Goal: Task Accomplishment & Management: Manage account settings

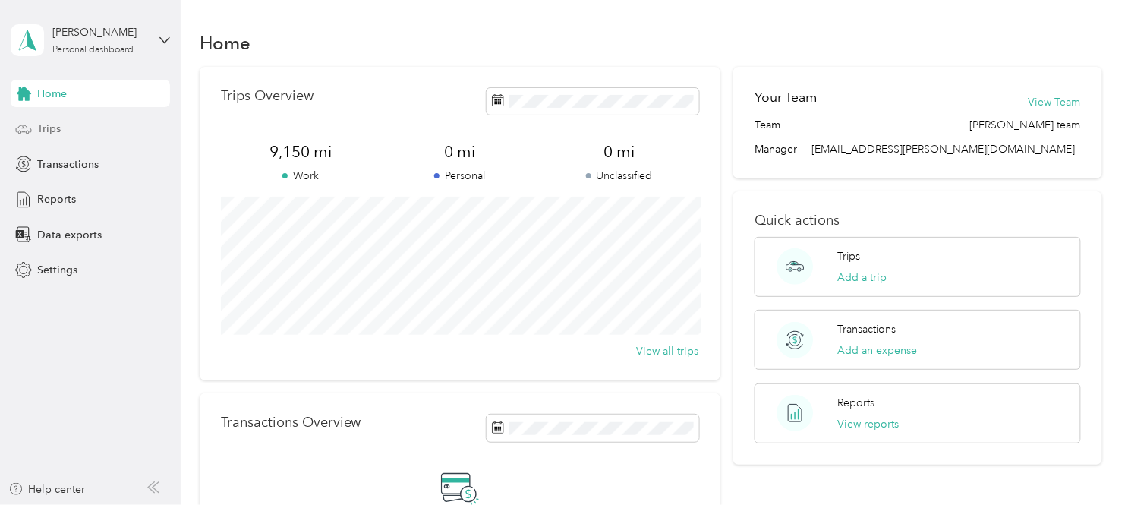
click at [64, 131] on div "Trips" at bounding box center [90, 128] width 159 height 27
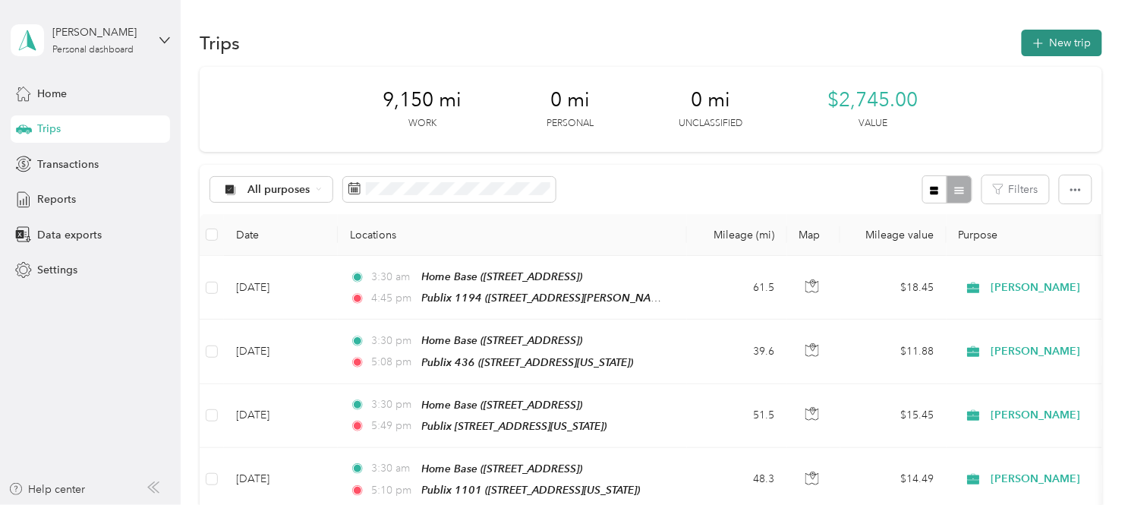
click at [1061, 43] on button "New trip" at bounding box center [1062, 43] width 80 height 27
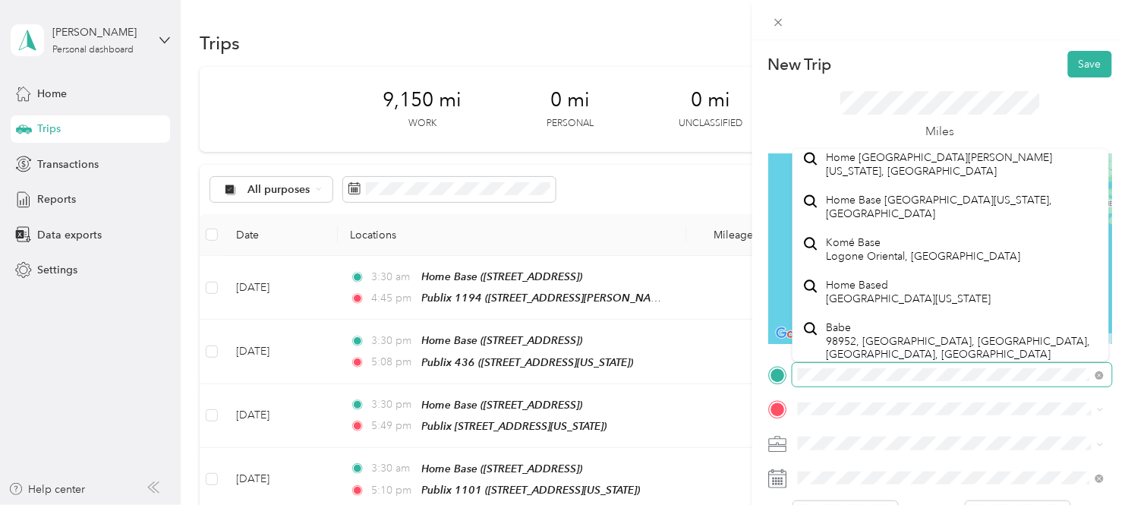
scroll to position [421, 0]
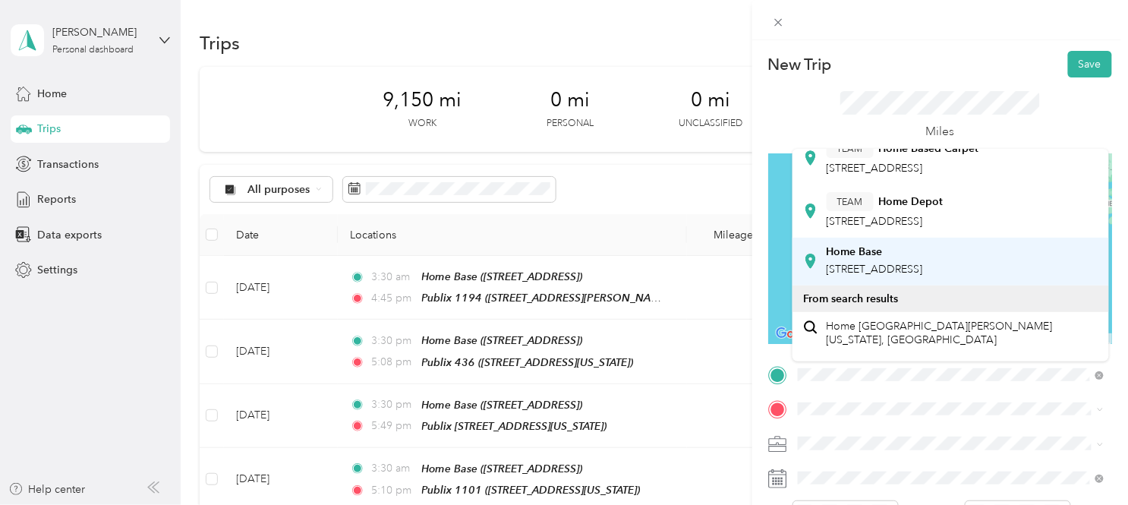
click at [898, 276] on span "[STREET_ADDRESS]" at bounding box center [875, 269] width 96 height 13
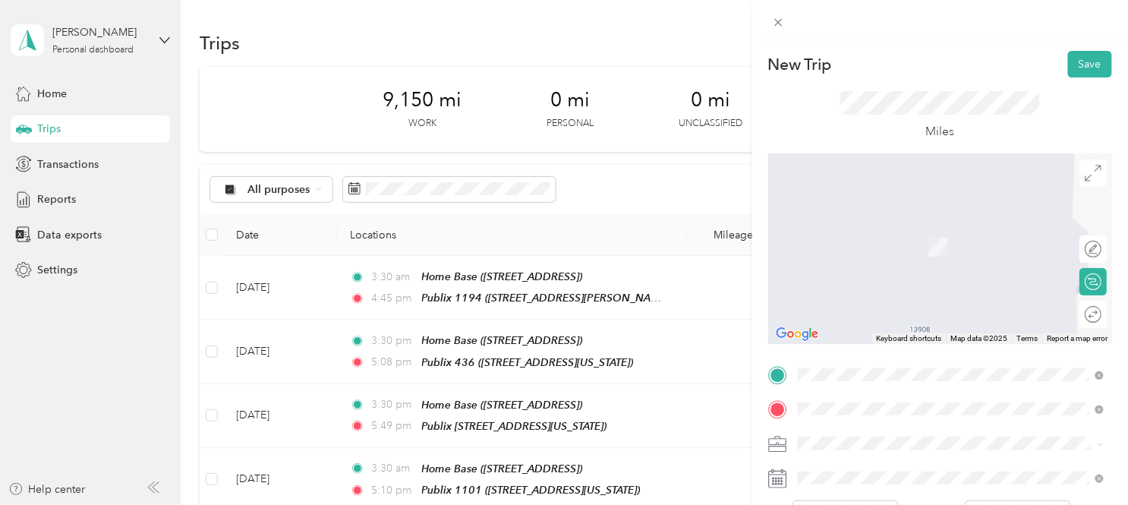
click at [876, 300] on div "Publix [STREET_ADDRESS][US_STATE]" at bounding box center [903, 292] width 152 height 32
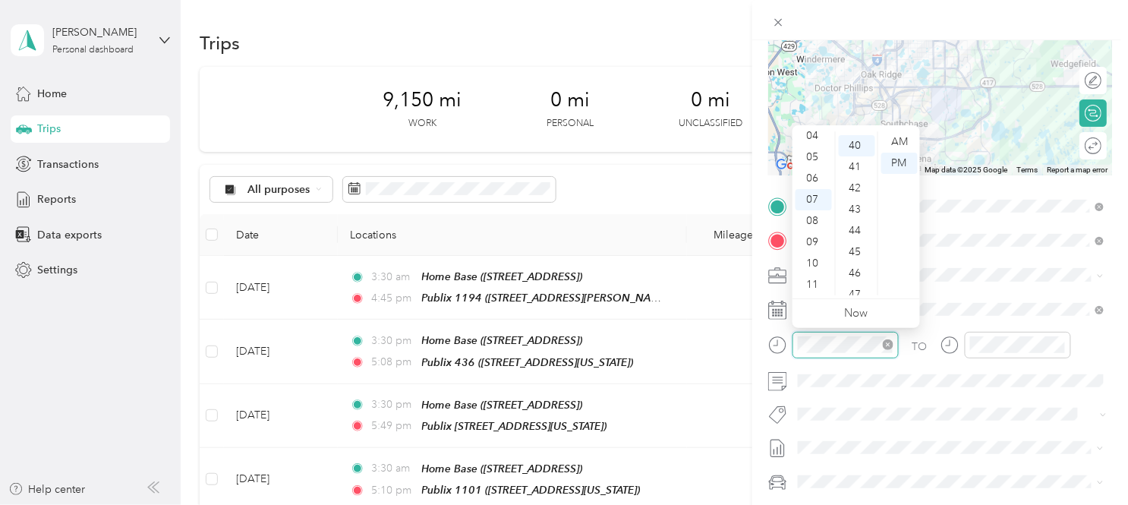
scroll to position [847, 0]
click at [901, 142] on div "AM" at bounding box center [899, 141] width 36 height 21
click at [813, 197] on div "03" at bounding box center [814, 199] width 36 height 21
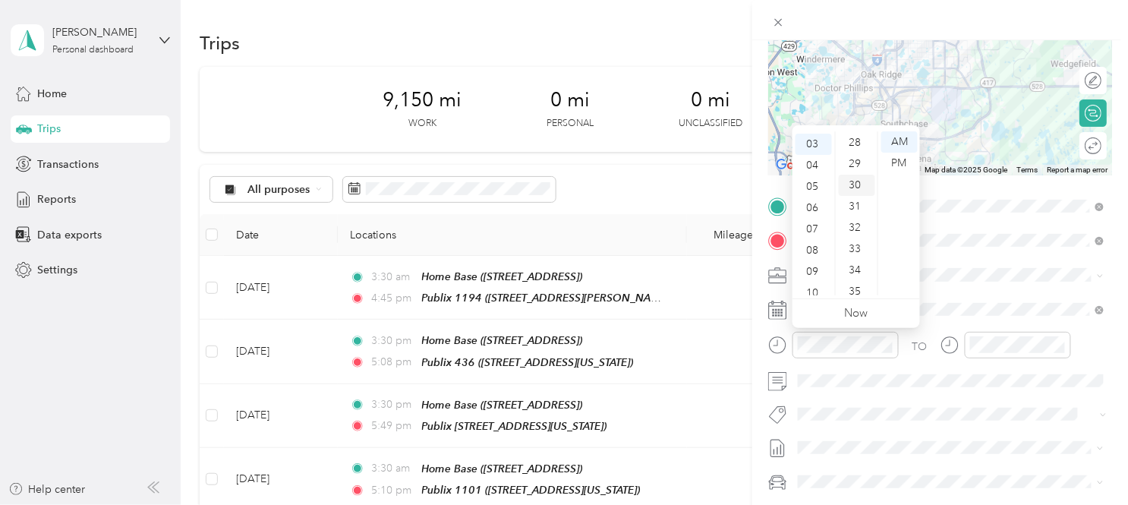
click at [856, 186] on div "30" at bounding box center [857, 185] width 36 height 21
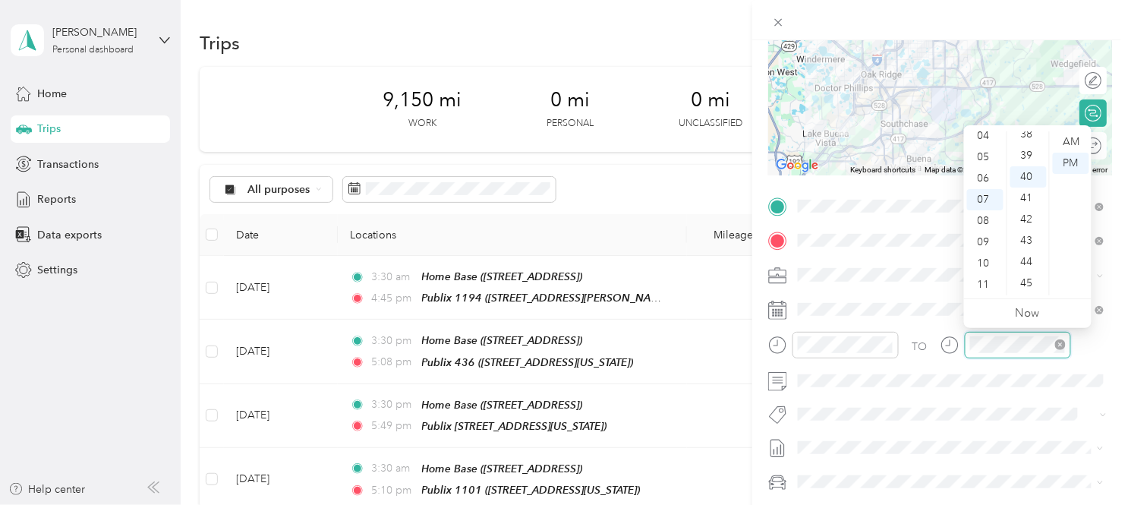
scroll to position [847, 0]
click at [983, 134] on div "04" at bounding box center [985, 135] width 36 height 21
click at [1028, 146] on div "40" at bounding box center [1029, 144] width 36 height 21
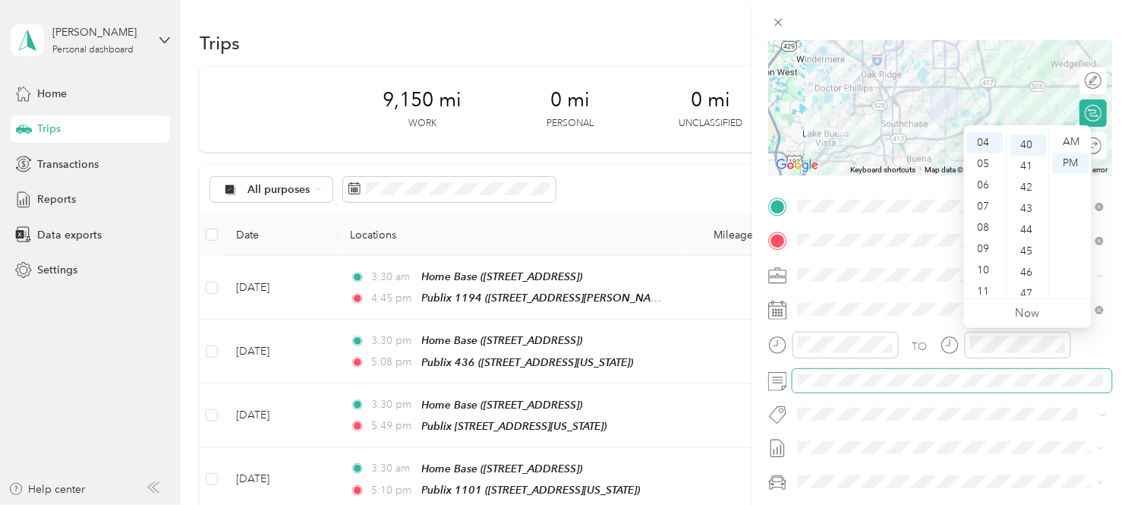
click at [1108, 373] on span at bounding box center [953, 381] width 320 height 24
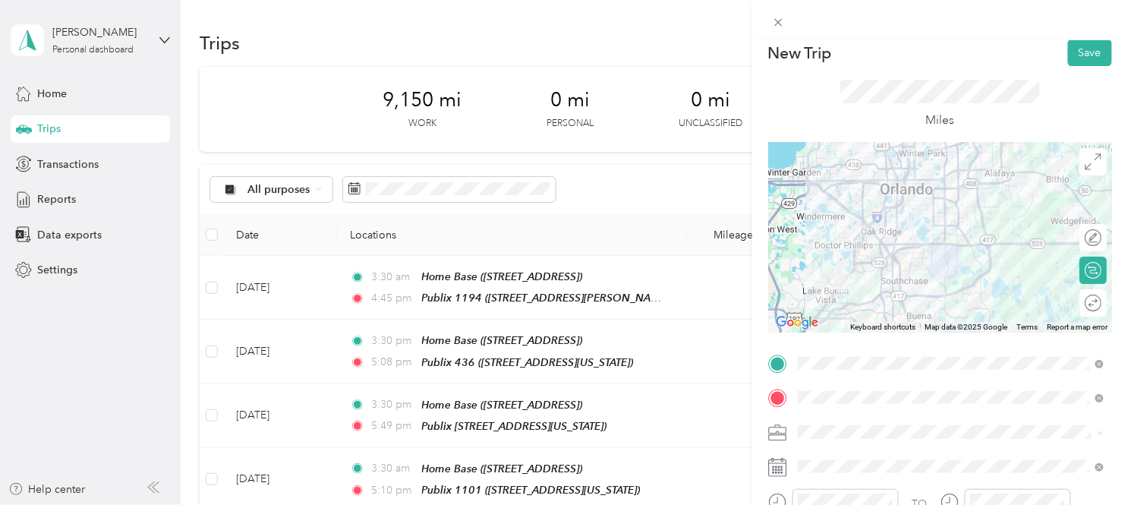
scroll to position [0, 0]
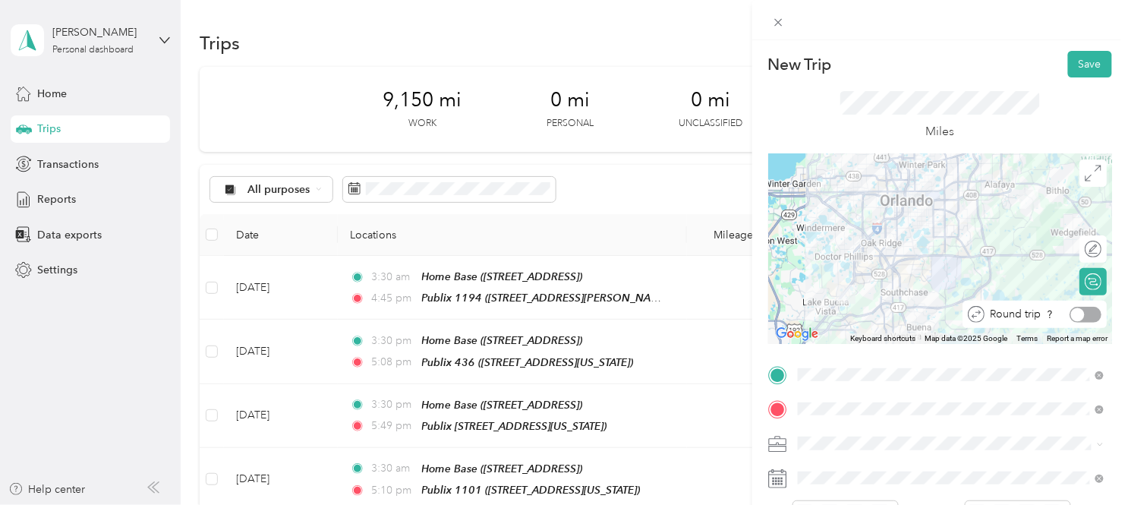
click at [1084, 315] on div at bounding box center [1086, 315] width 32 height 16
click at [1082, 65] on button "Save" at bounding box center [1090, 64] width 44 height 27
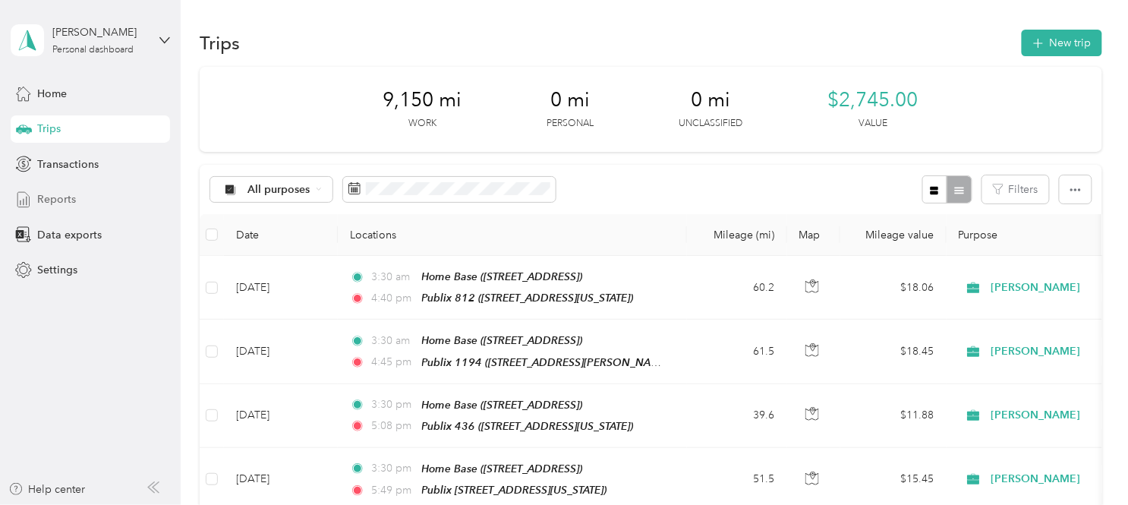
drag, startPoint x: 54, startPoint y: 200, endPoint x: 57, endPoint y: 207, distance: 8.2
click at [56, 205] on span "Reports" at bounding box center [56, 199] width 39 height 16
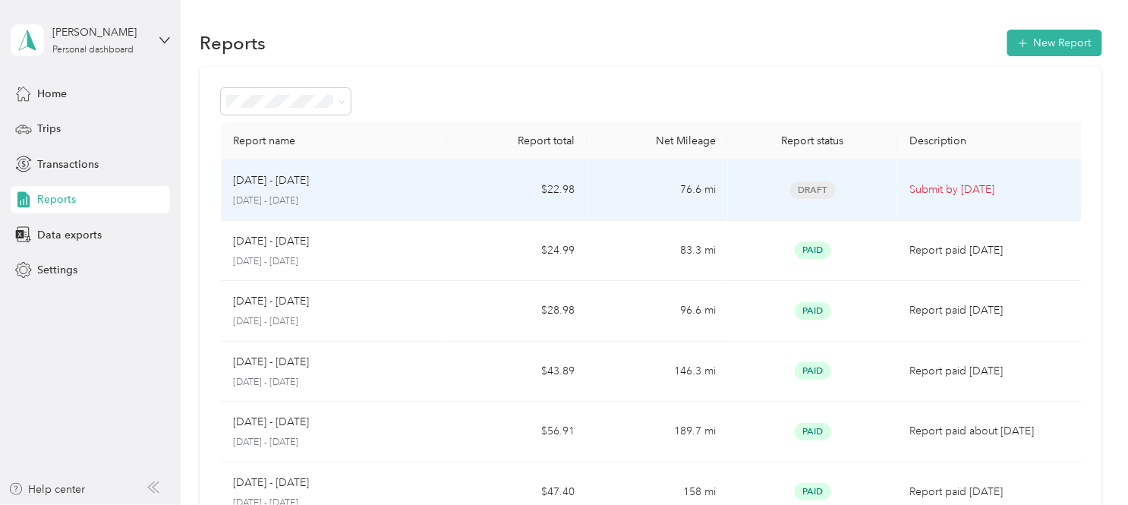
click at [945, 186] on p "Submit by [DATE]" at bounding box center [992, 189] width 164 height 17
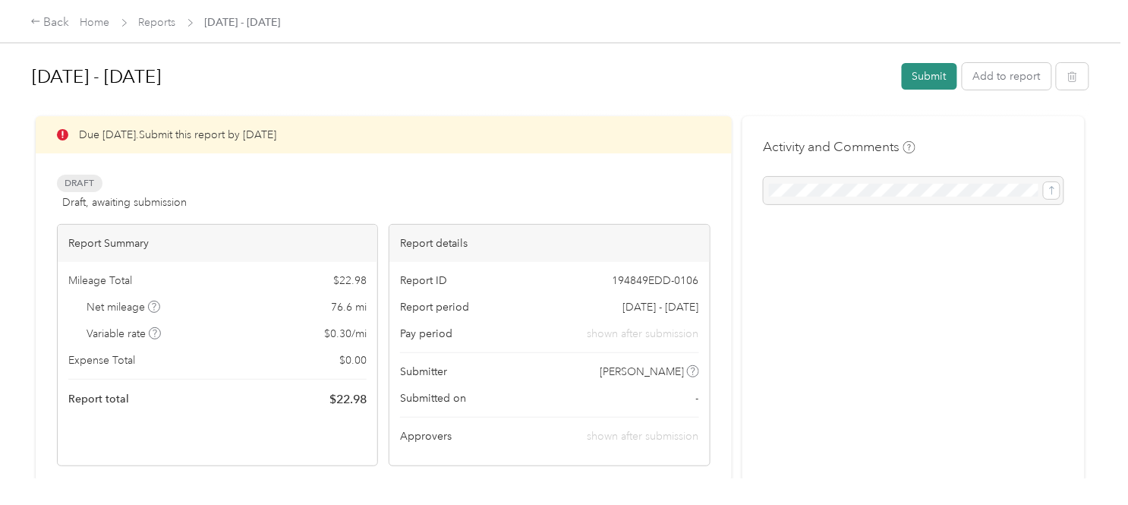
click at [924, 77] on button "Submit" at bounding box center [929, 76] width 55 height 27
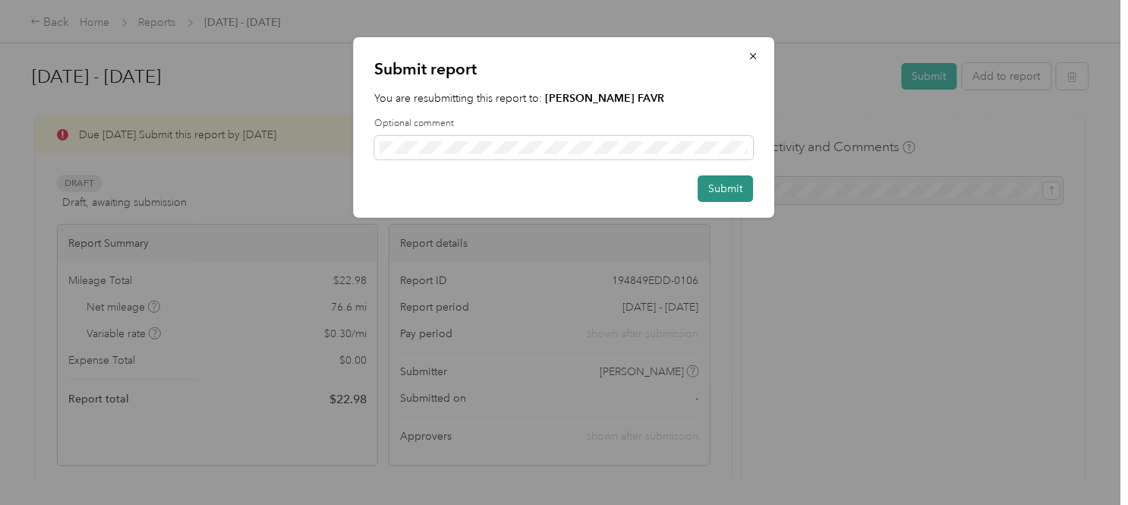
click at [715, 182] on button "Submit" at bounding box center [725, 188] width 55 height 27
